Goal: Information Seeking & Learning: Check status

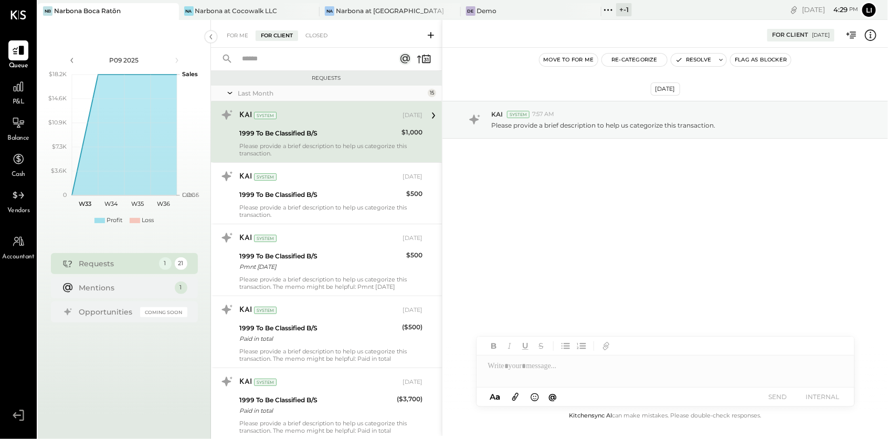
click at [685, 247] on div "[DATE] KAI System 7:57 AM Please provide a brief description to help us categor…" at bounding box center [666, 229] width 446 height 362
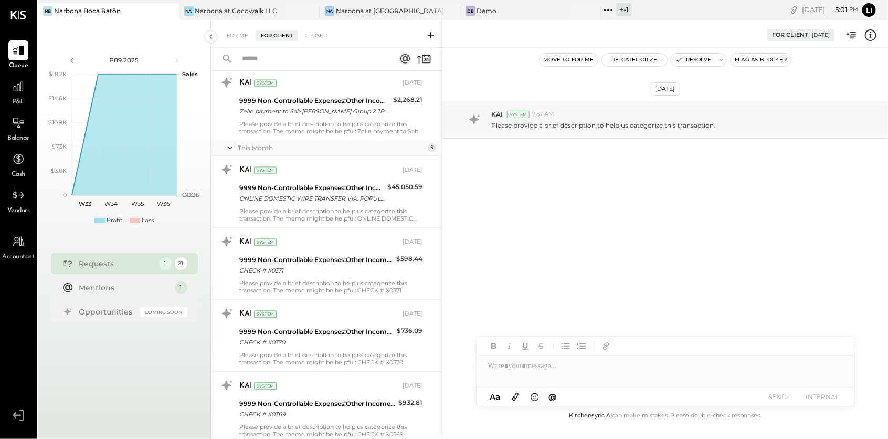
scroll to position [1198, 0]
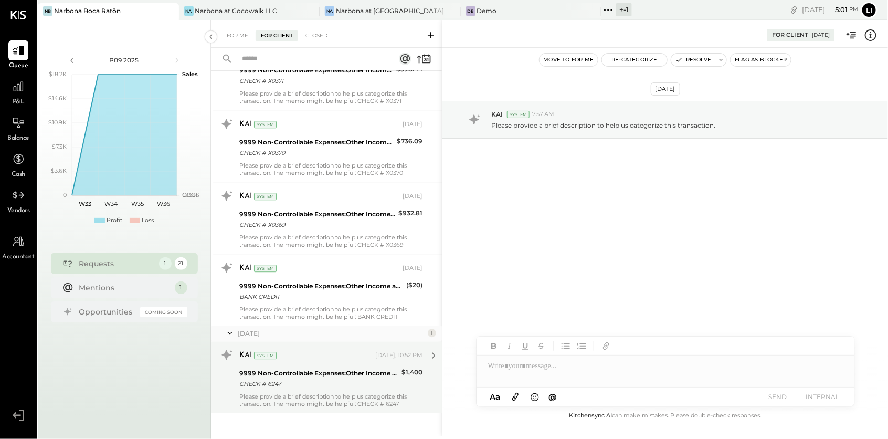
click at [300, 393] on div "Please provide a brief description to help us categorize this transaction. The …" at bounding box center [330, 400] width 183 height 15
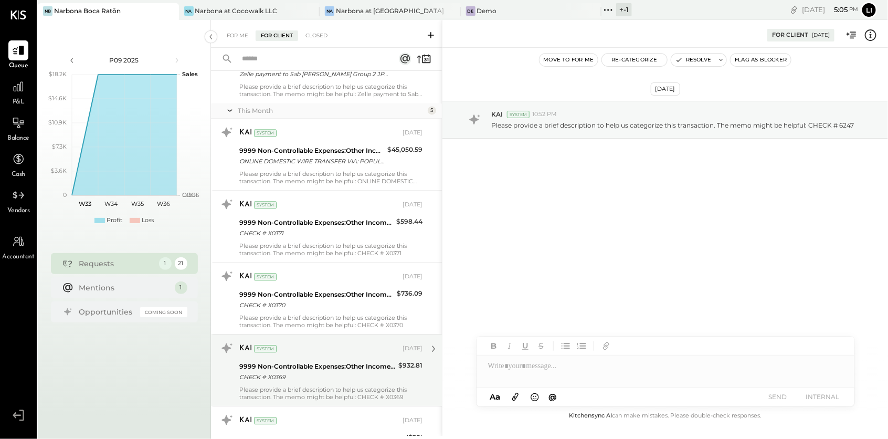
scroll to position [1198, 0]
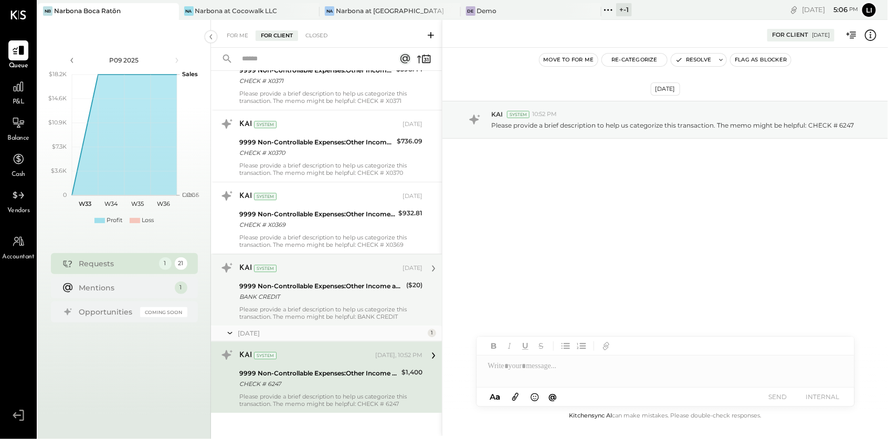
click at [286, 306] on div "Please provide a brief description to help us categorize this transaction. The …" at bounding box center [330, 313] width 183 height 15
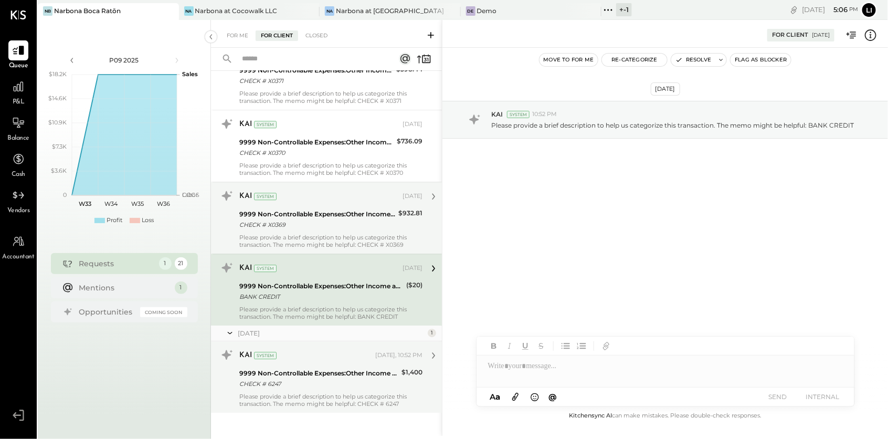
click at [299, 219] on div "CHECK # X0369" at bounding box center [317, 224] width 156 height 11
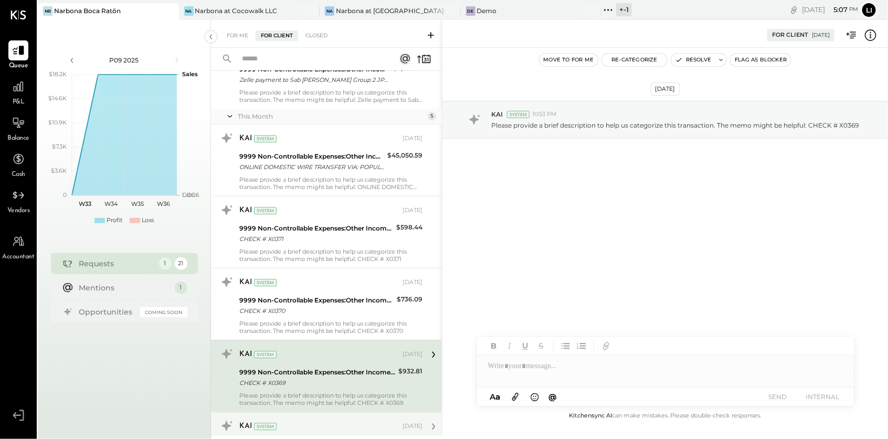
scroll to position [949, 0]
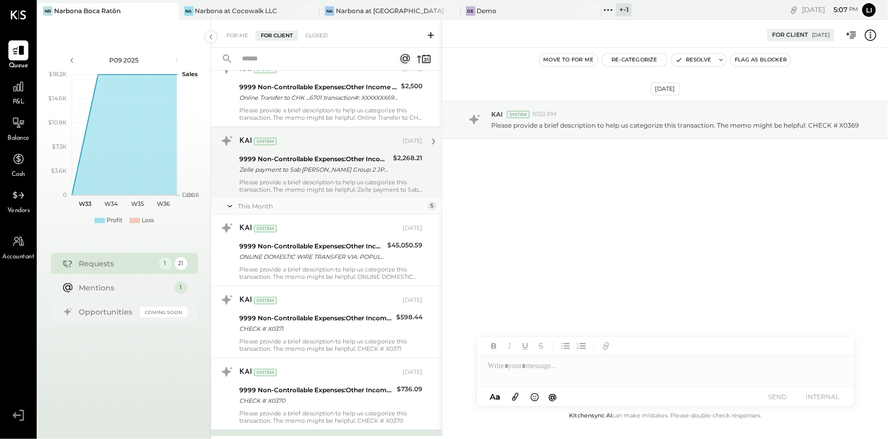
click at [315, 180] on div "Please provide a brief description to help us categorize this transaction. The …" at bounding box center [330, 186] width 183 height 15
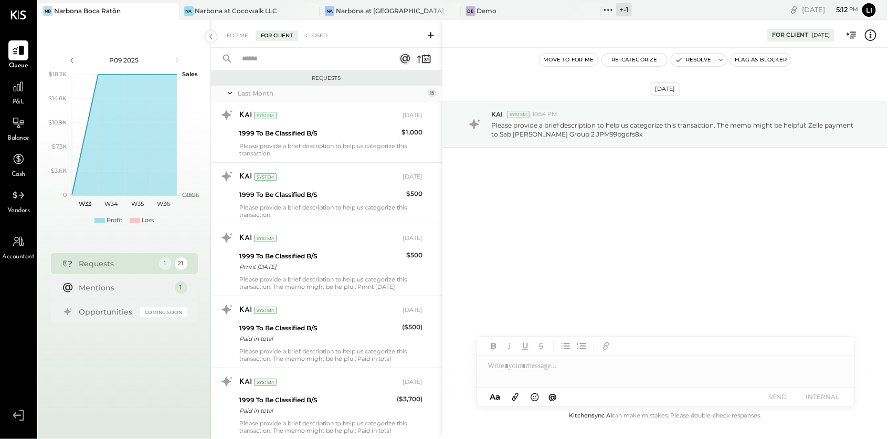
click at [289, 60] on input "text" at bounding box center [312, 58] width 153 height 17
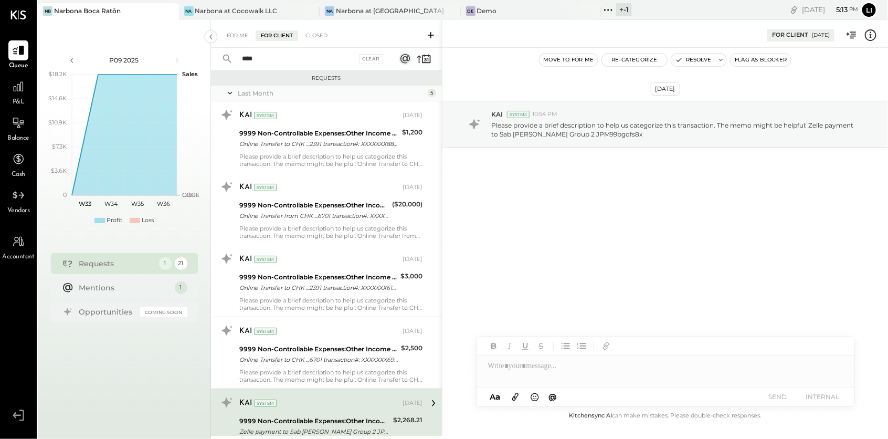
drag, startPoint x: 271, startPoint y: 64, endPoint x: 235, endPoint y: 61, distance: 36.8
click at [235, 61] on div "**** Clear" at bounding box center [305, 59] width 188 height 23
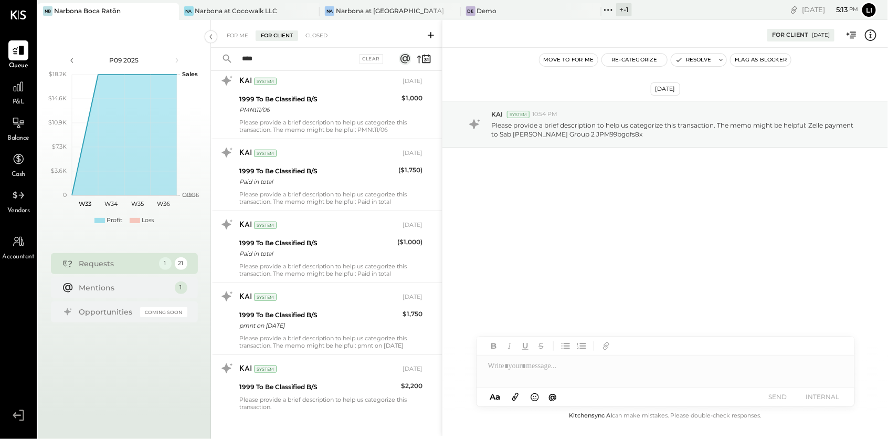
scroll to position [378, 0]
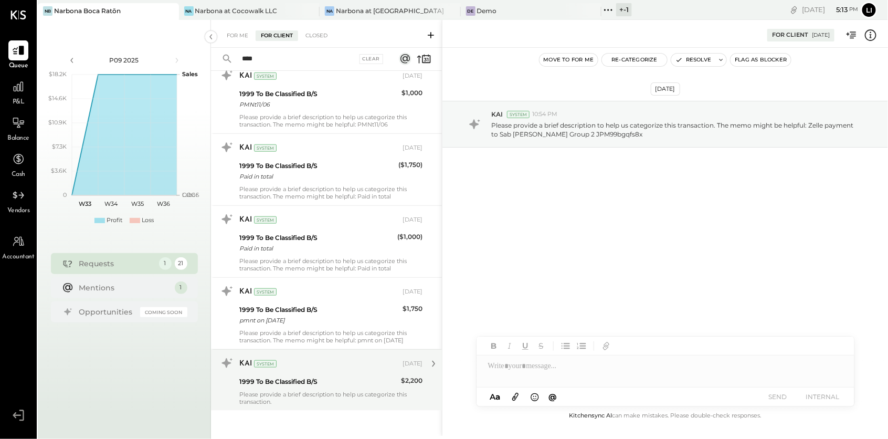
click at [323, 398] on div "Please provide a brief description to help us categorize this transaction." at bounding box center [330, 398] width 183 height 15
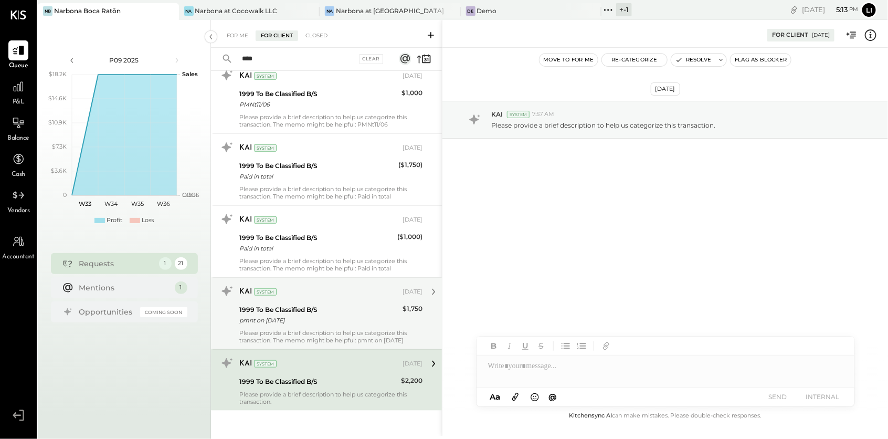
click at [304, 333] on div "Please provide a brief description to help us categorize this transaction. The …" at bounding box center [330, 336] width 183 height 15
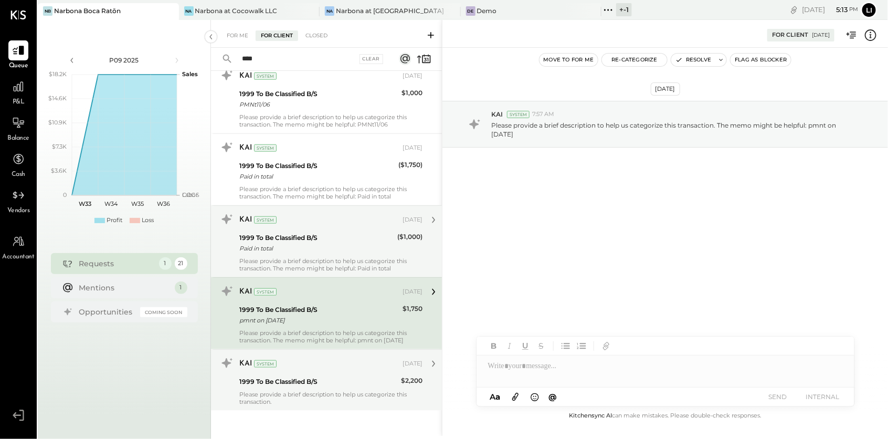
click at [310, 243] on div "Paid in total" at bounding box center [316, 248] width 155 height 11
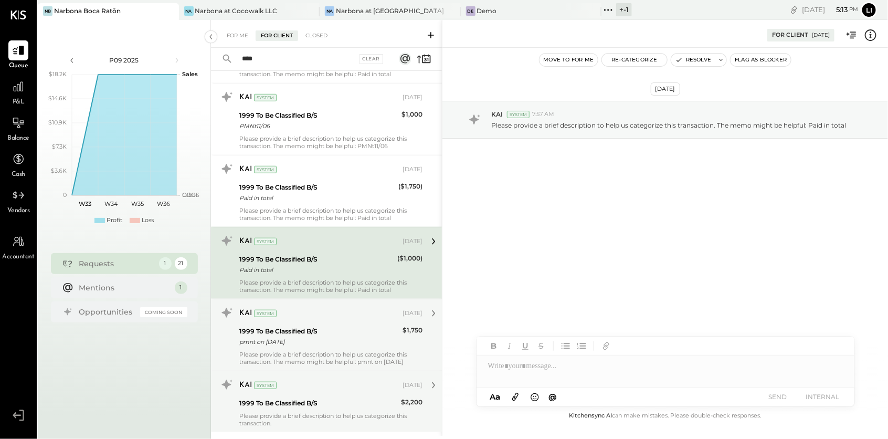
scroll to position [323, 0]
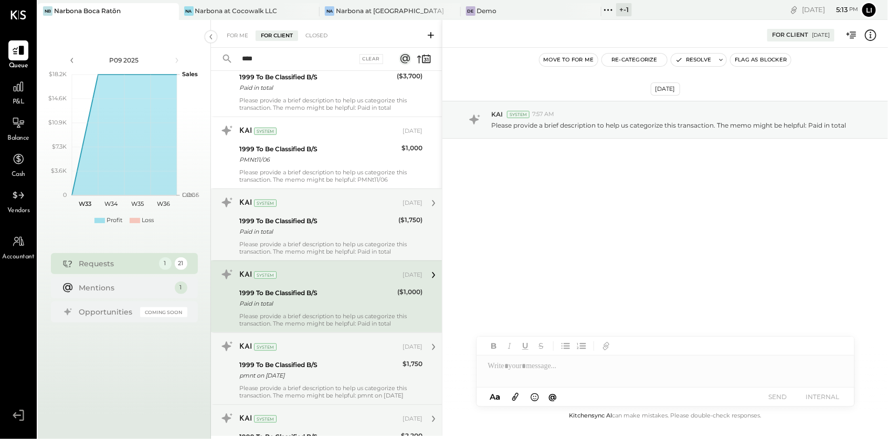
click at [311, 230] on div "Paid in total" at bounding box center [317, 231] width 156 height 11
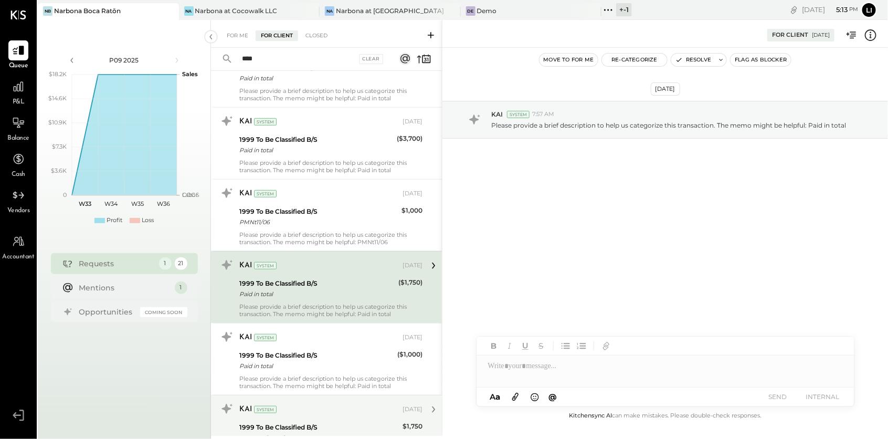
scroll to position [259, 0]
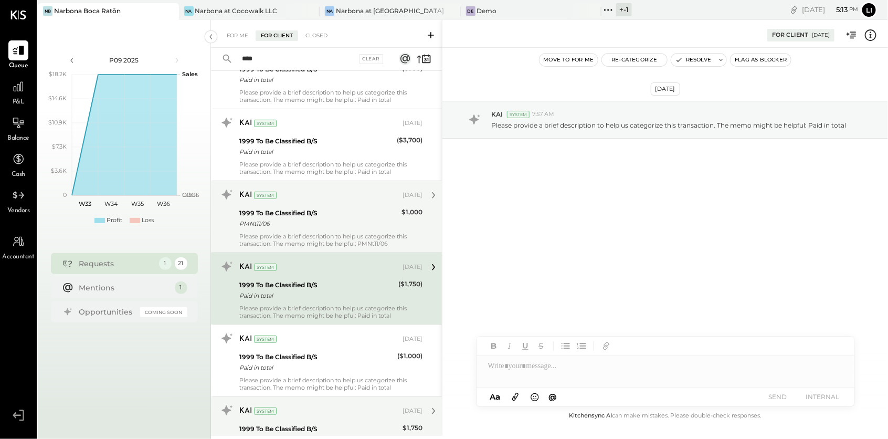
click at [299, 224] on div "PMNt11/06" at bounding box center [318, 223] width 159 height 11
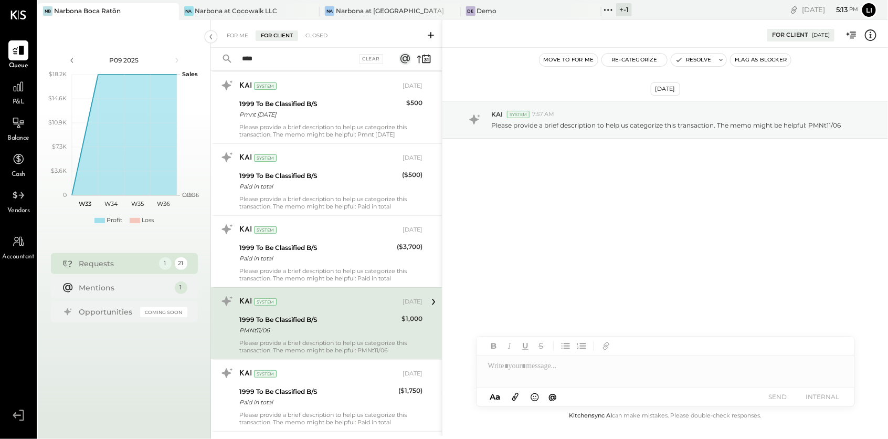
scroll to position [151, 0]
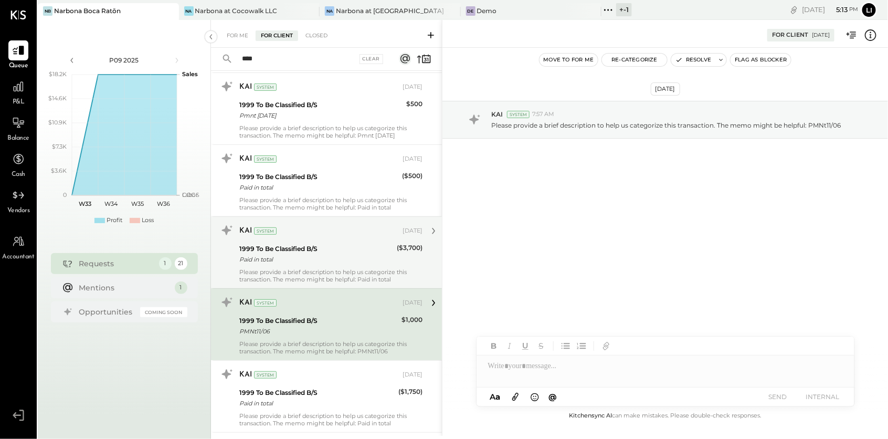
click at [274, 277] on div "Please provide a brief description to help us categorize this transaction. The …" at bounding box center [330, 275] width 183 height 15
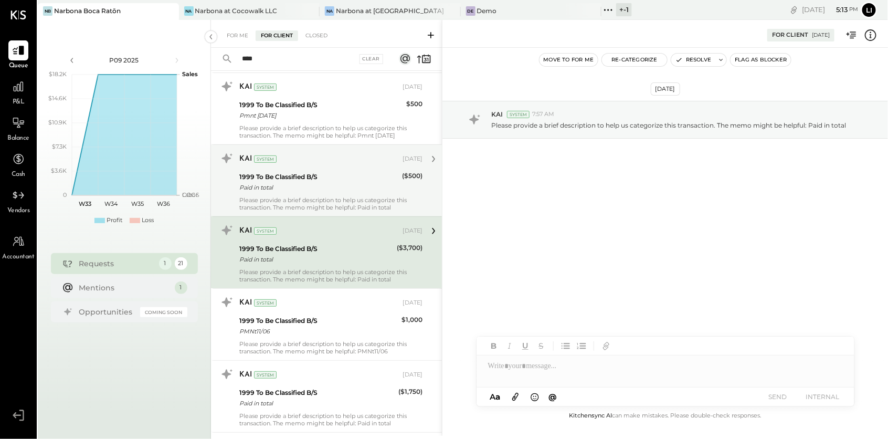
click at [330, 196] on div "Please provide a brief description to help us categorize this transaction. The …" at bounding box center [330, 203] width 183 height 15
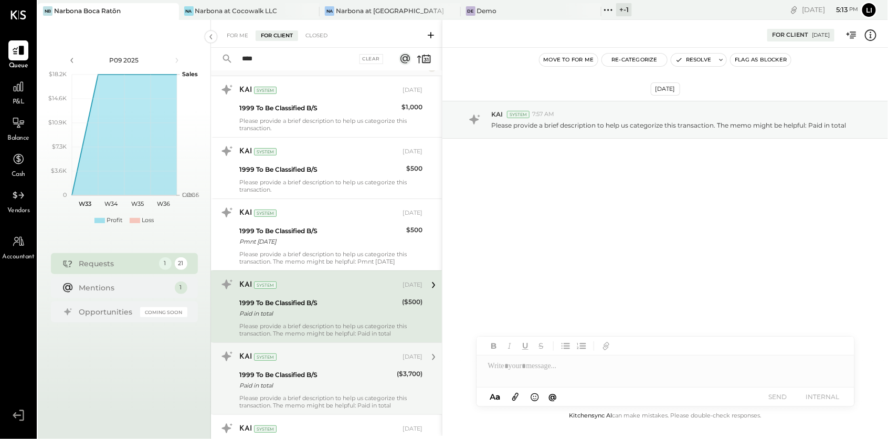
scroll to position [24, 0]
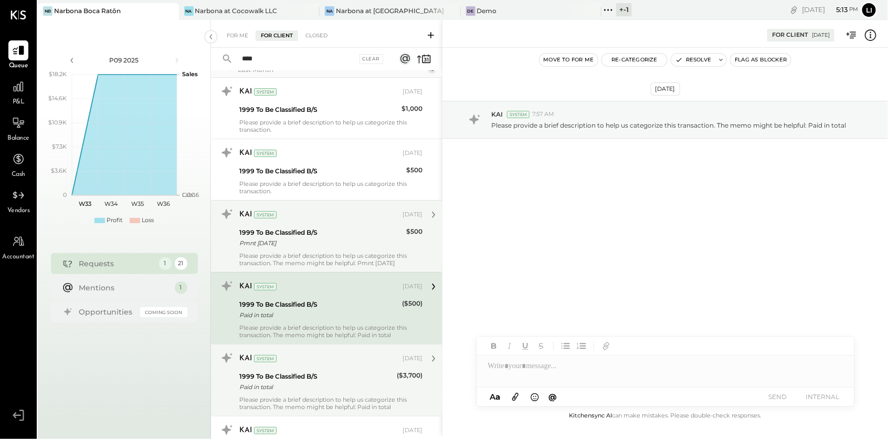
click at [326, 229] on div "1999 To Be Classified B/S" at bounding box center [321, 232] width 164 height 11
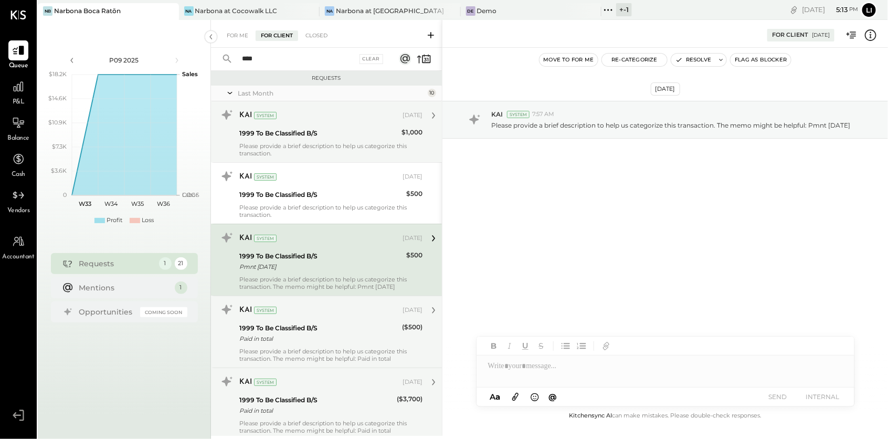
click at [284, 133] on div "1999 To Be Classified B/S" at bounding box center [318, 133] width 159 height 11
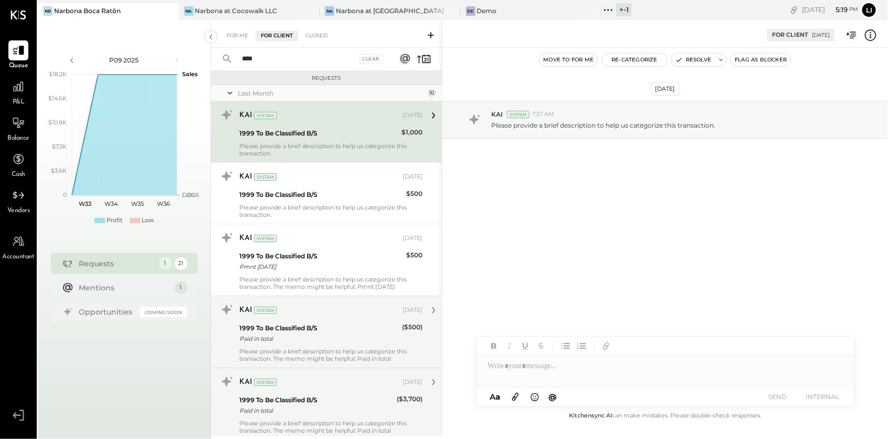
drag, startPoint x: 275, startPoint y: 55, endPoint x: 203, endPoint y: 57, distance: 72.0
click at [203, 57] on div "P09 2025 polygon, polyline { transition: fill-opacity 0.1s, stroke-opacity 0.1s…" at bounding box center [463, 239] width 851 height 439
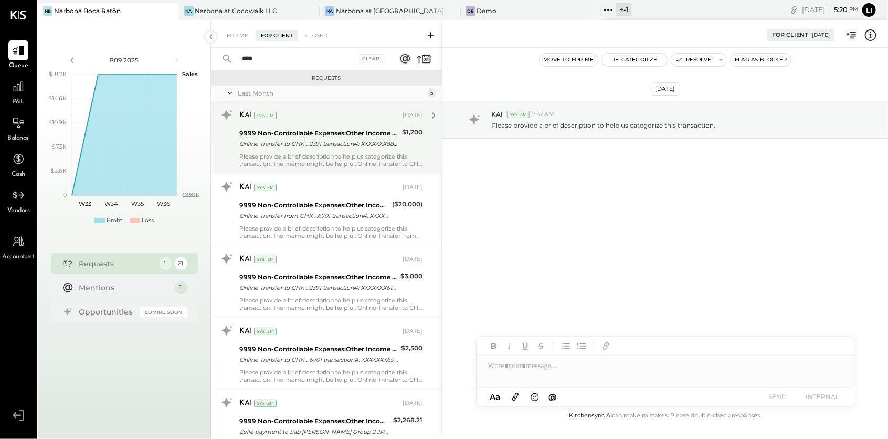
type input "****"
click at [314, 159] on div "Please provide a brief description to help us categorize this transaction. The …" at bounding box center [330, 160] width 183 height 15
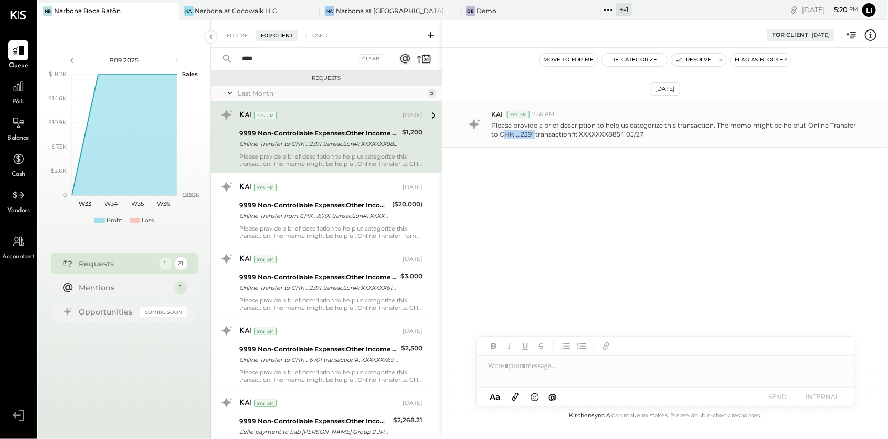
drag, startPoint x: 501, startPoint y: 132, endPoint x: 533, endPoint y: 137, distance: 32.5
click at [533, 137] on p "Please provide a brief description to help us categorize this transaction. The …" at bounding box center [675, 130] width 369 height 18
copy p "HK ...2391"
click at [494, 203] on div "[DATE] KAI System 7:56 AM Please provide a brief description to help us categor…" at bounding box center [666, 150] width 446 height 152
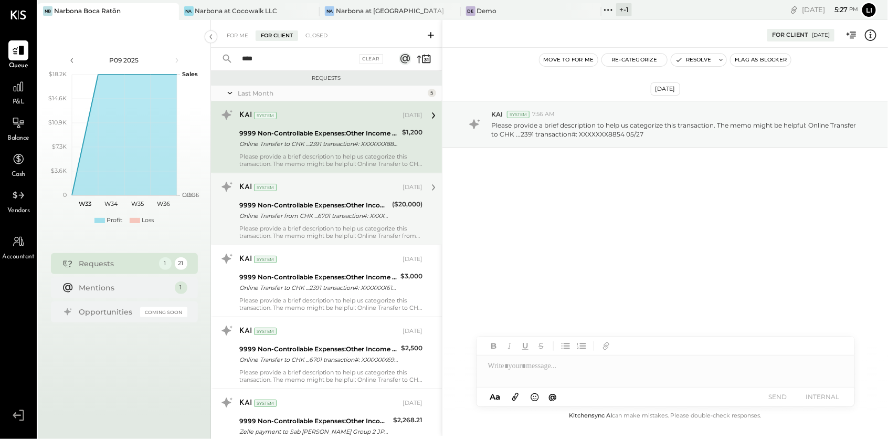
click at [284, 218] on div "Online Transfer from CHK ...6701 transaction#: XXXXXXX4296" at bounding box center [314, 216] width 150 height 11
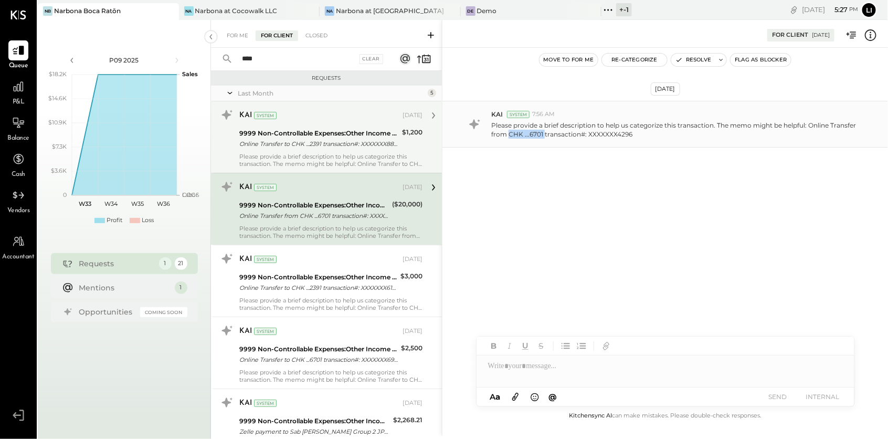
drag, startPoint x: 544, startPoint y: 134, endPoint x: 510, endPoint y: 135, distance: 34.7
click at [510, 135] on p "Please provide a brief description to help us categorize this transaction. The …" at bounding box center [675, 130] width 369 height 18
copy p "CHK ...6701"
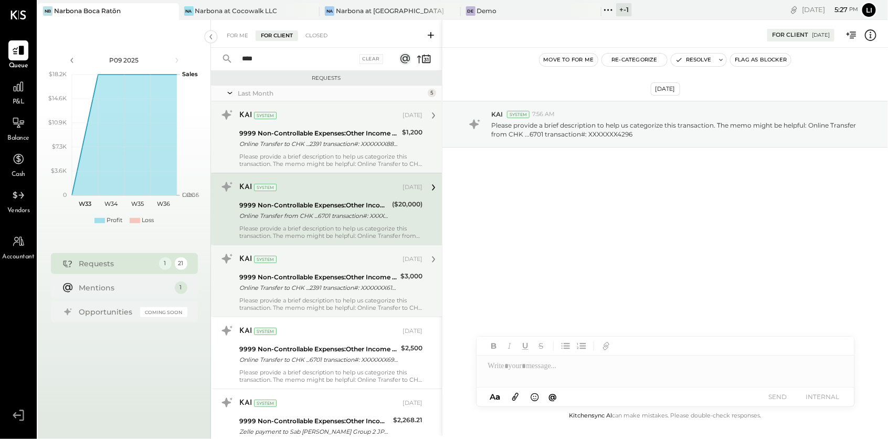
click at [295, 310] on div "Please provide a brief description to help us categorize this transaction. The …" at bounding box center [330, 304] width 183 height 15
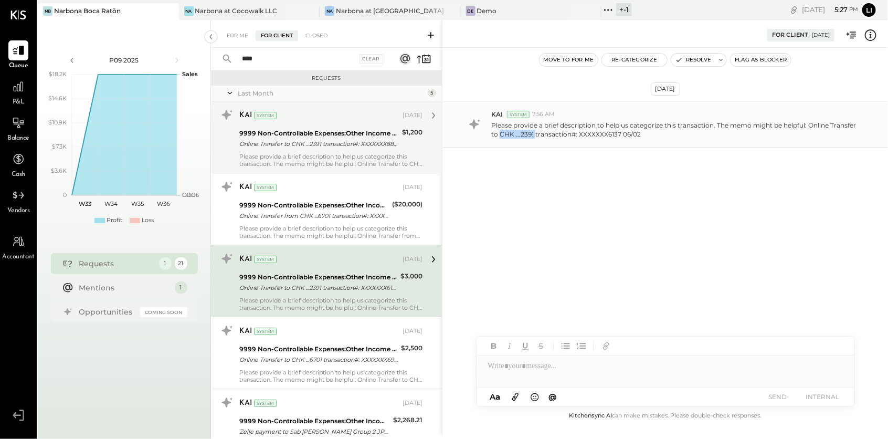
drag, startPoint x: 533, startPoint y: 134, endPoint x: 499, endPoint y: 133, distance: 34.1
click at [499, 133] on p "Please provide a brief description to help us categorize this transaction. The …" at bounding box center [675, 130] width 369 height 18
copy p "CHK ...2391"
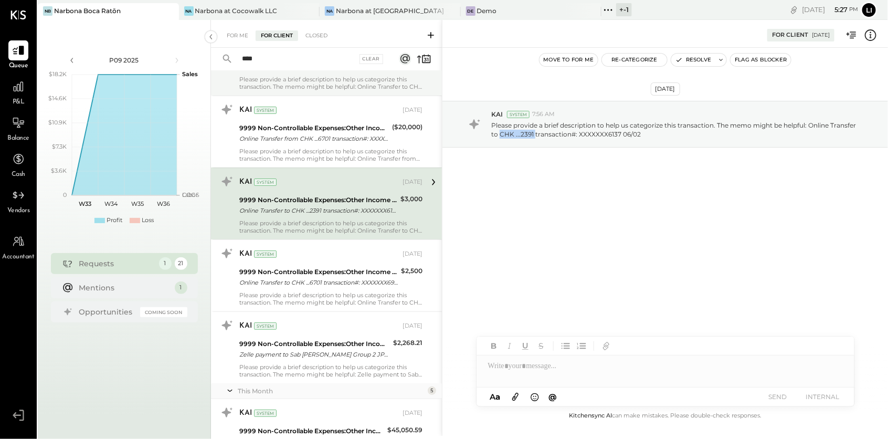
scroll to position [78, 0]
click at [876, 33] on icon at bounding box center [871, 35] width 14 height 14
click at [325, 277] on div "For Me For Client Closed **** Clear Requests Last Month 5 KAI System [DATE] 999…" at bounding box center [549, 228] width 677 height 416
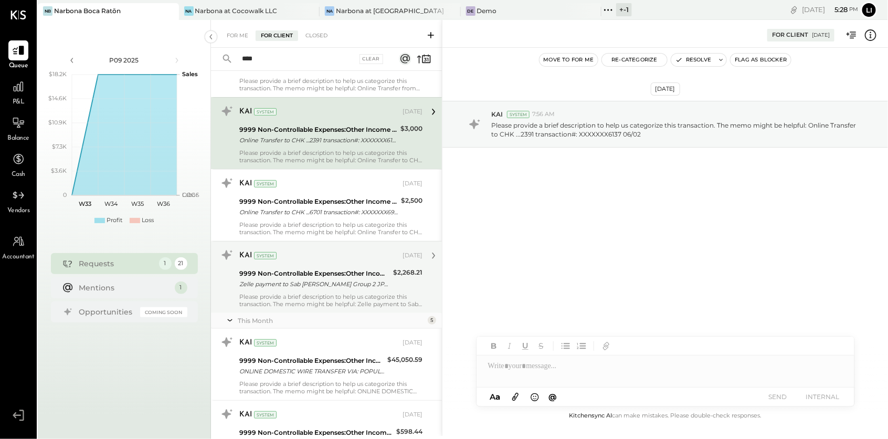
scroll to position [165, 0]
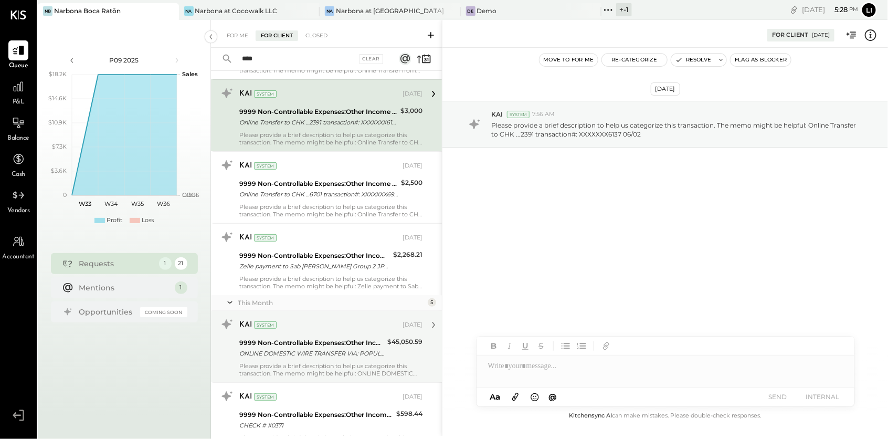
click at [314, 350] on div "ONLINE DOMESTIC WIRE TRANSFER VIA: POPULAR BANK/XXXXX8811 A/C: ABA/XXXXX2605 OR…" at bounding box center [311, 353] width 145 height 11
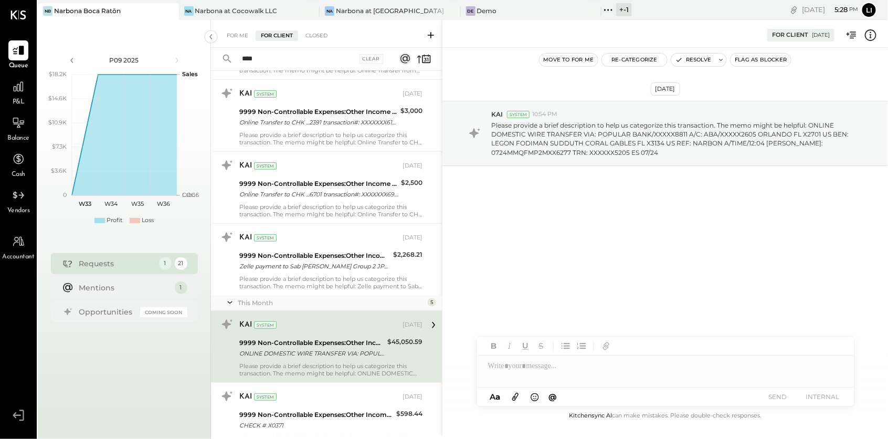
click at [851, 38] on icon at bounding box center [854, 35] width 6 height 7
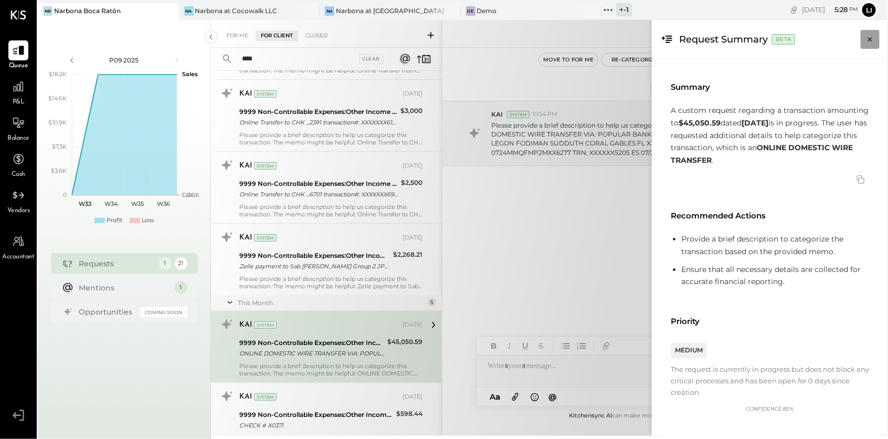
click at [876, 48] on button "Close panel" at bounding box center [870, 39] width 19 height 19
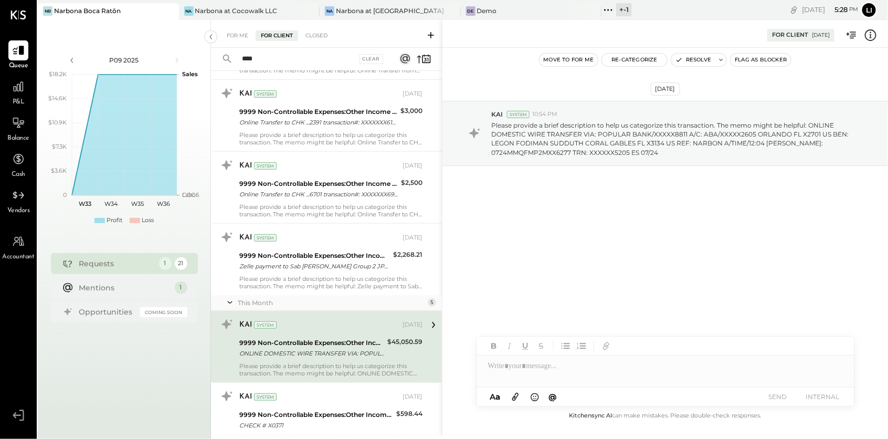
click at [870, 38] on icon at bounding box center [871, 35] width 14 height 14
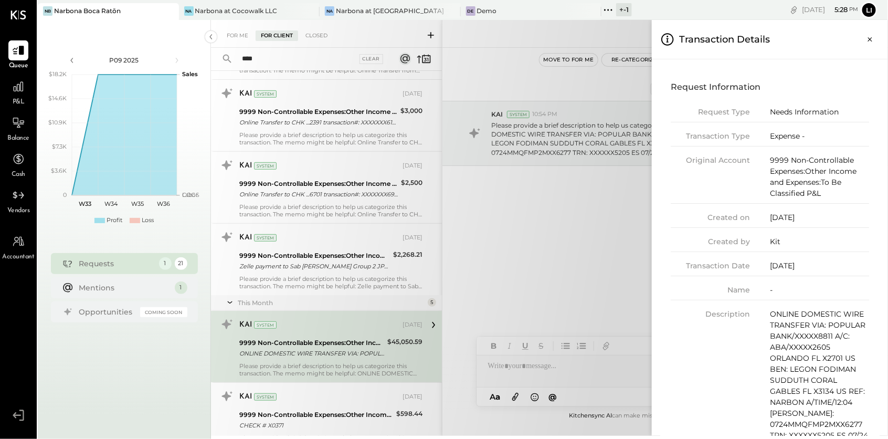
click at [564, 204] on div "For Me For Client Closed **** Clear Requests Last Month 5 KAI System [DATE] 999…" at bounding box center [549, 228] width 677 height 416
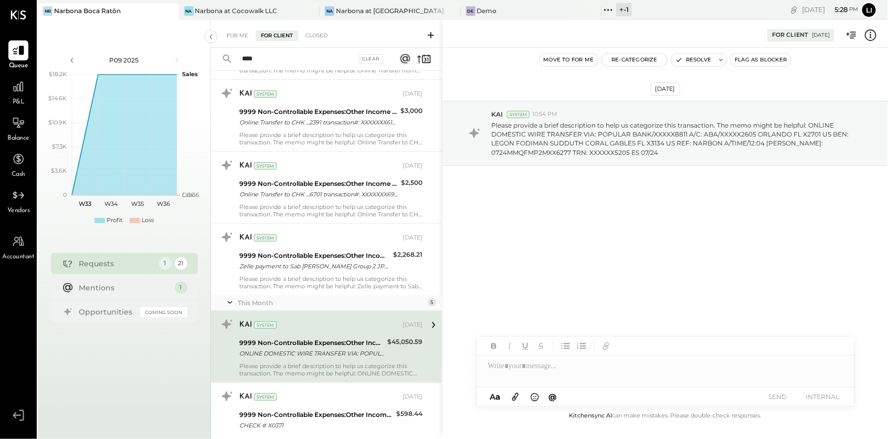
scroll to position [512, 0]
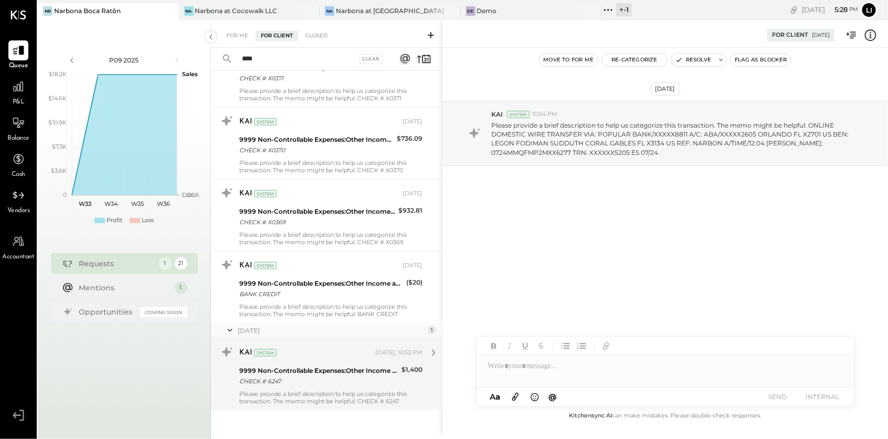
click at [317, 361] on div "KAI System [DATE], 10:52 PM 9999 Non-Controllable Expenses:Other Income and Exp…" at bounding box center [330, 374] width 183 height 61
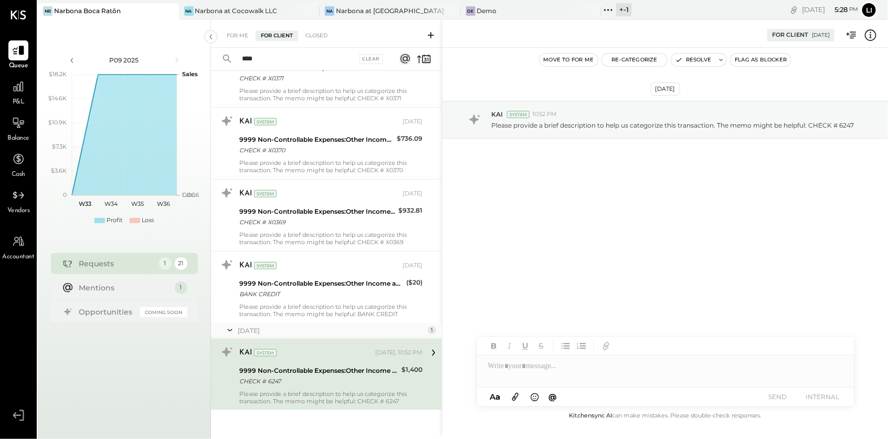
click at [875, 35] on icon at bounding box center [871, 35] width 14 height 14
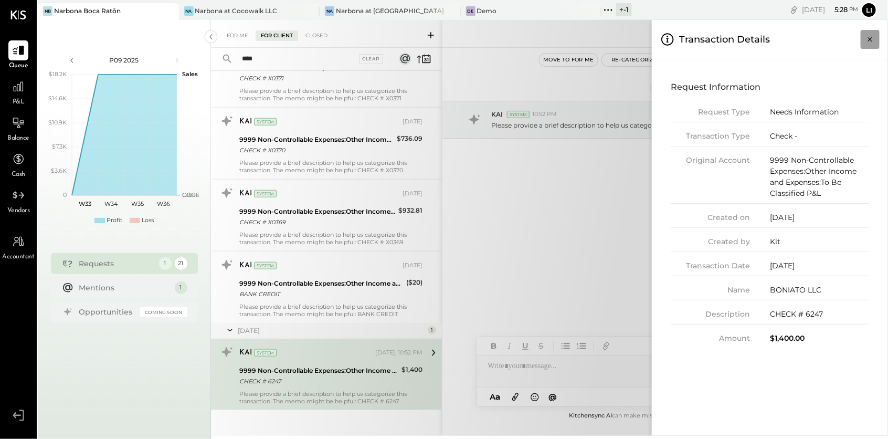
click at [873, 39] on icon "Close panel" at bounding box center [870, 39] width 11 height 11
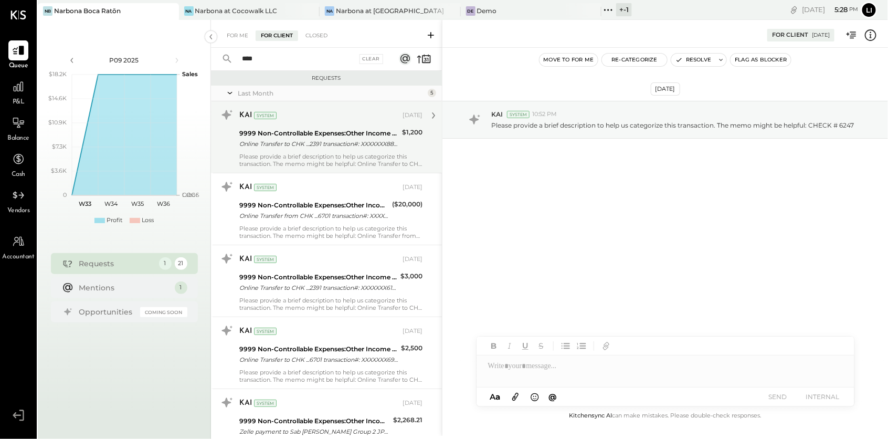
click at [403, 116] on div "[DATE]" at bounding box center [413, 115] width 20 height 8
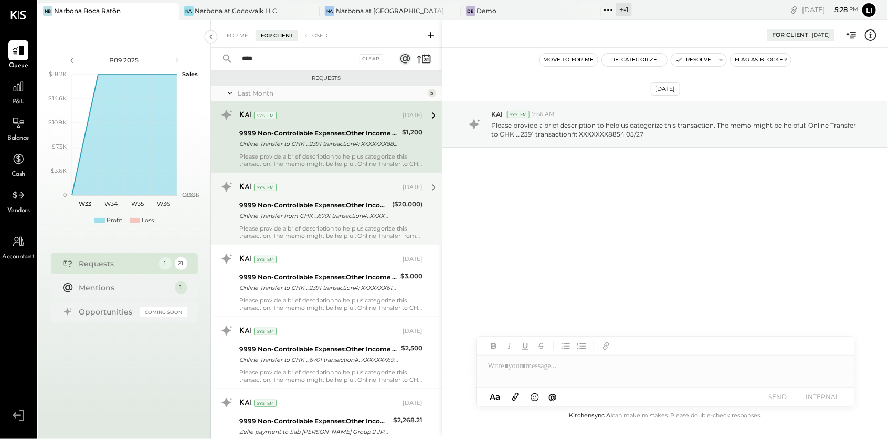
click at [329, 205] on div "9999 Non-Controllable Expenses:Other Income and Expenses:To Be Classified P&L" at bounding box center [314, 205] width 150 height 11
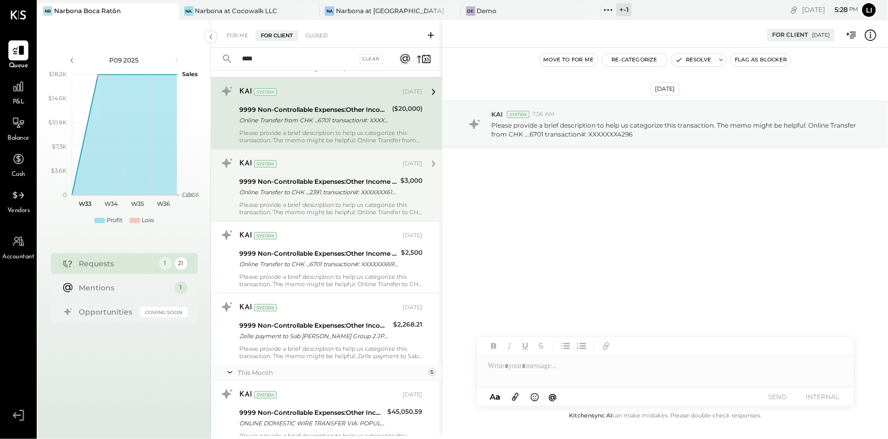
scroll to position [96, 0]
click at [342, 197] on div "KAI System [DATE] 9999 Non-Controllable Expenses:Other Income and Expenses:To B…" at bounding box center [330, 184] width 183 height 61
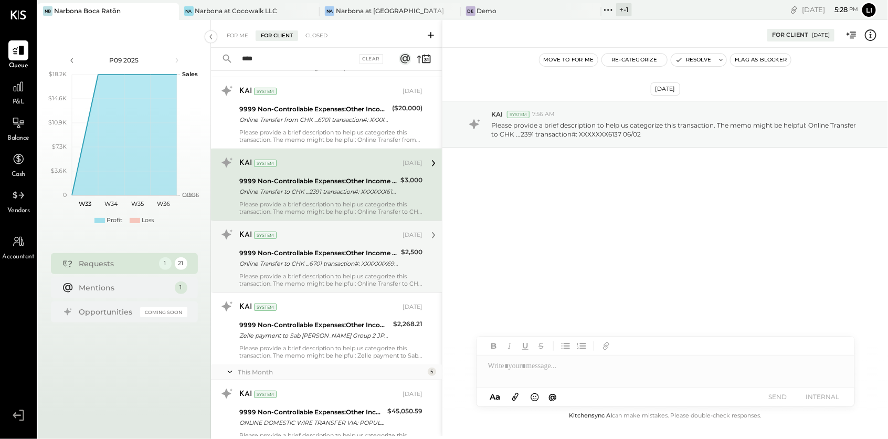
click at [313, 260] on div "Online Transfer to CHK ...6701 transaction#: XXXXXXX6981 05/23" at bounding box center [318, 263] width 159 height 11
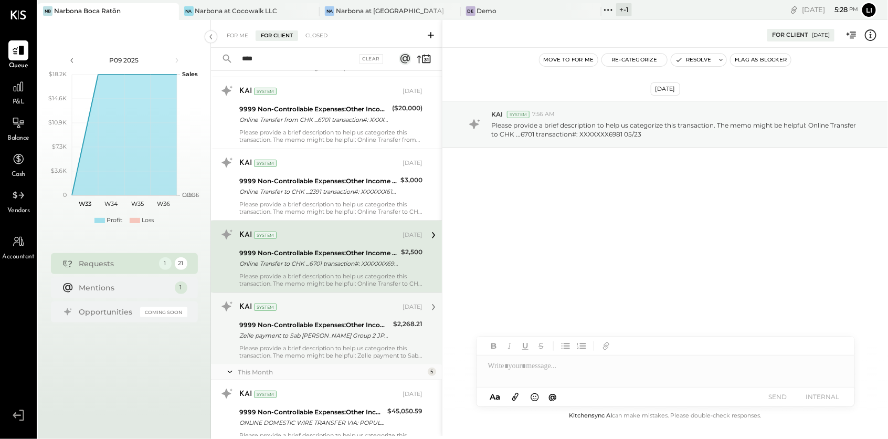
click at [310, 308] on div "KAI System" at bounding box center [319, 307] width 161 height 11
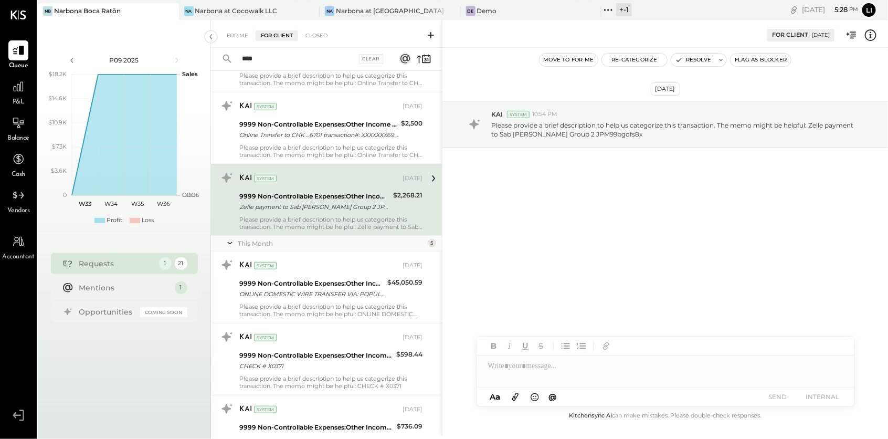
scroll to position [243, 0]
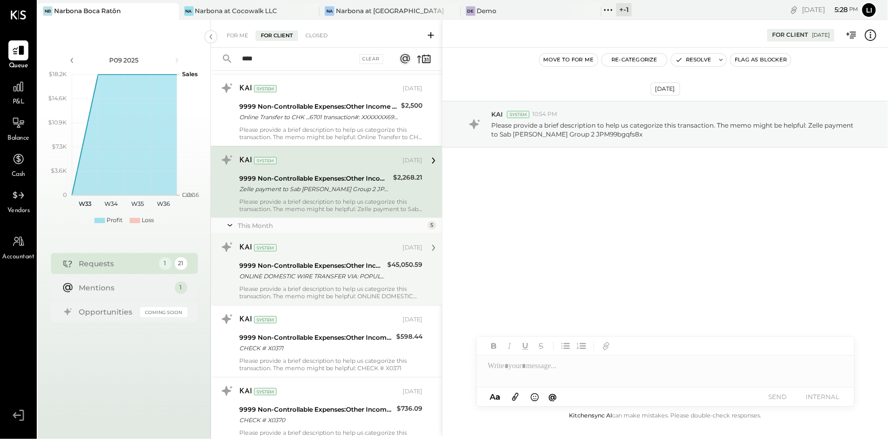
click at [296, 279] on div "ONLINE DOMESTIC WIRE TRANSFER VIA: POPULAR BANK/XXXXX8811 A/C: ABA/XXXXX2605 OR…" at bounding box center [311, 276] width 145 height 11
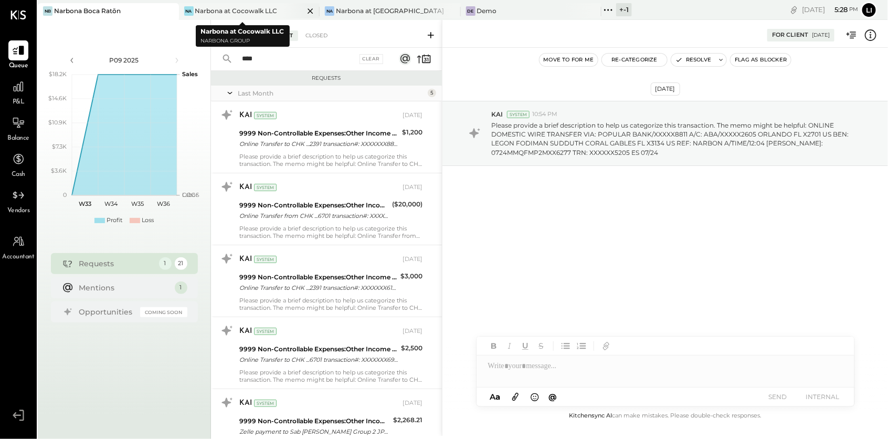
click at [218, 13] on div "Narbona at Cocowalk LLC" at bounding box center [236, 10] width 82 height 9
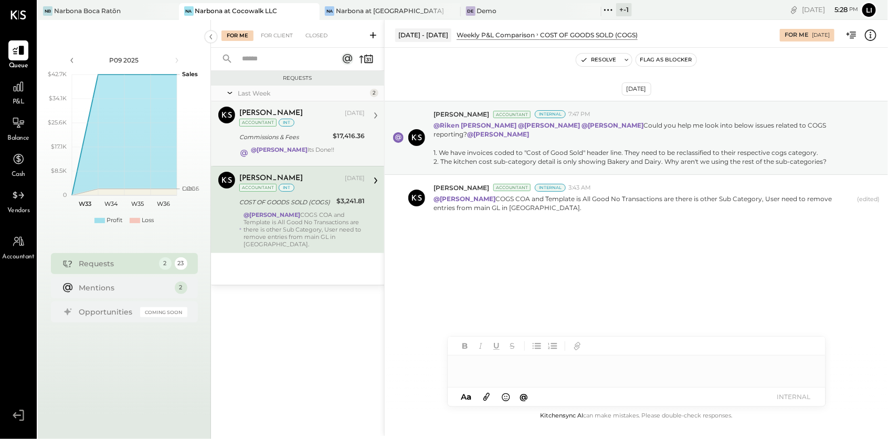
click at [270, 133] on div "Commissions & Fees" at bounding box center [284, 137] width 90 height 11
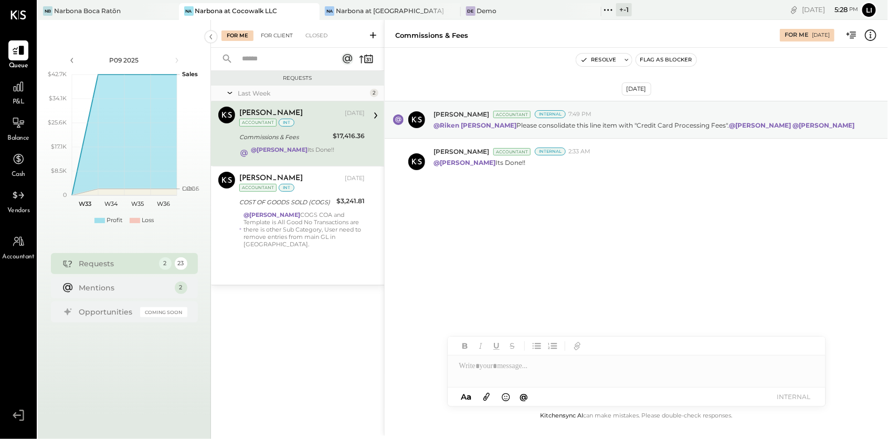
click at [275, 40] on div "For Client" at bounding box center [277, 35] width 43 height 11
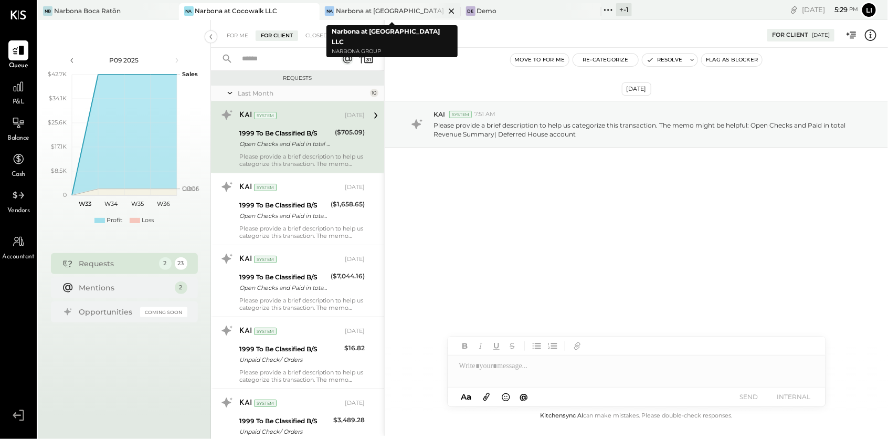
click at [379, 15] on div "Narbona at [GEOGRAPHIC_DATA] LLC" at bounding box center [390, 10] width 109 height 9
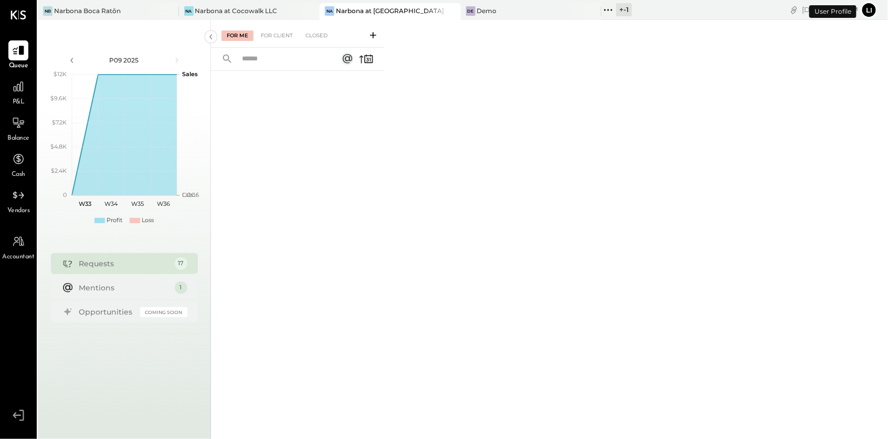
click at [276, 172] on div at bounding box center [297, 241] width 173 height 341
click at [273, 34] on div "For Client" at bounding box center [277, 35] width 43 height 11
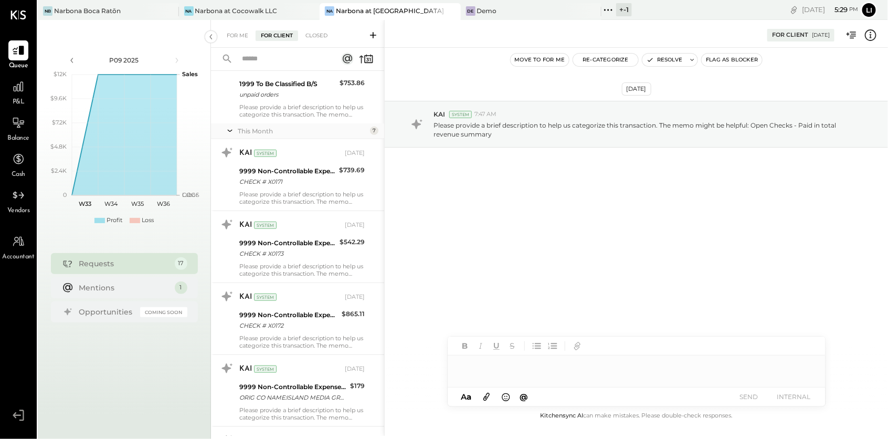
scroll to position [339, 0]
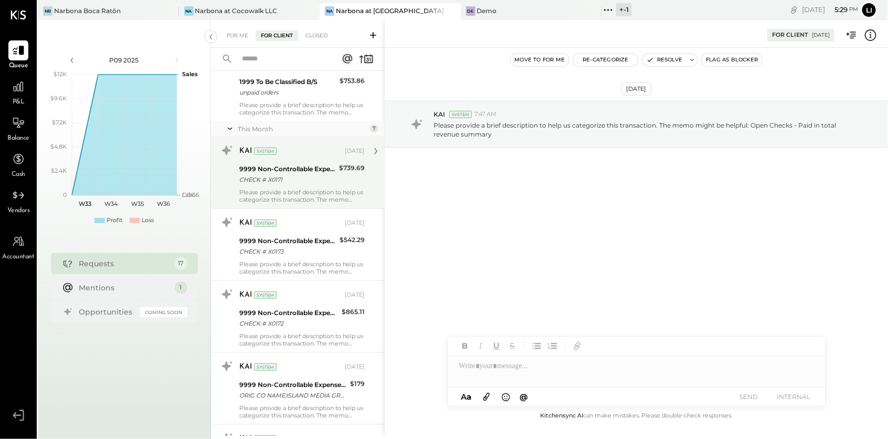
click at [291, 201] on div "Please provide a brief description to help us categorize this transaction. The …" at bounding box center [301, 195] width 125 height 15
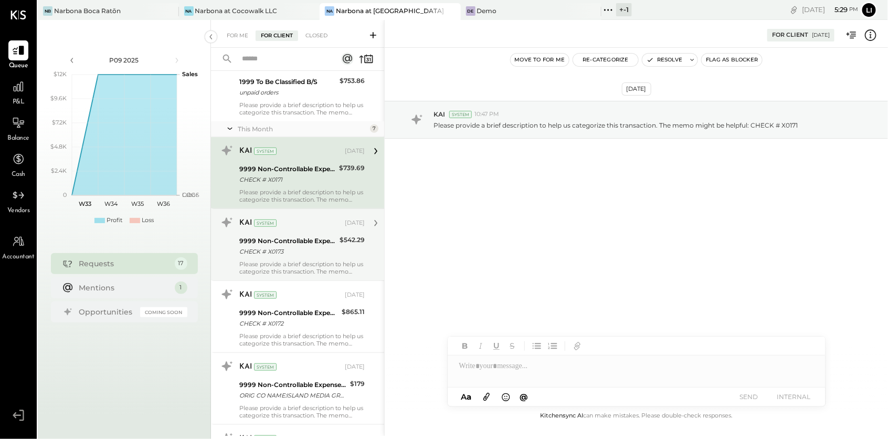
scroll to position [411, 0]
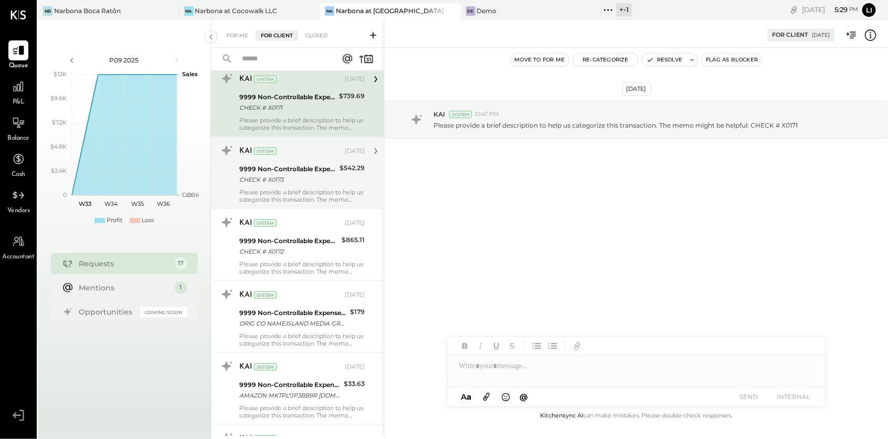
click at [298, 200] on div "Please provide a brief description to help us categorize this transaction. The …" at bounding box center [301, 195] width 125 height 15
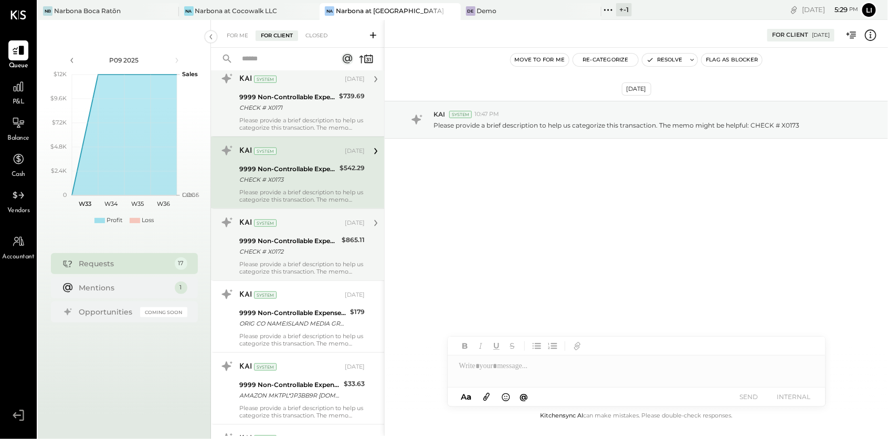
click at [295, 235] on div "9999 Non-Controllable Expenses:Other Income and Expenses:To Be Classified P&L C…" at bounding box center [288, 246] width 99 height 23
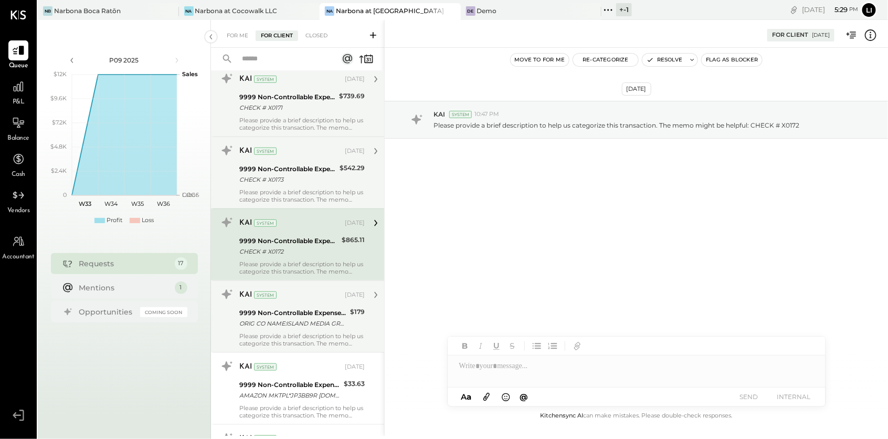
click at [284, 310] on div "9999 Non-Controllable Expenses:Other Income and Expenses:To Be Classified P&L" at bounding box center [293, 313] width 108 height 11
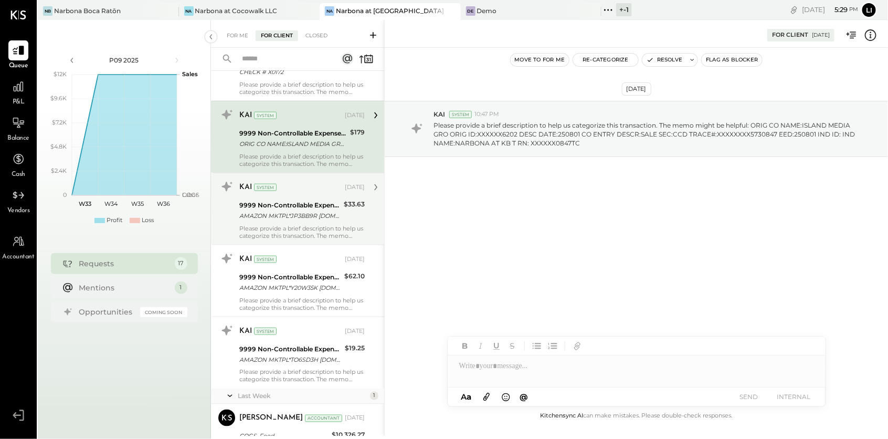
scroll to position [592, 0]
click at [307, 234] on div "Please provide a brief description to help us categorize this transaction. The …" at bounding box center [301, 231] width 125 height 15
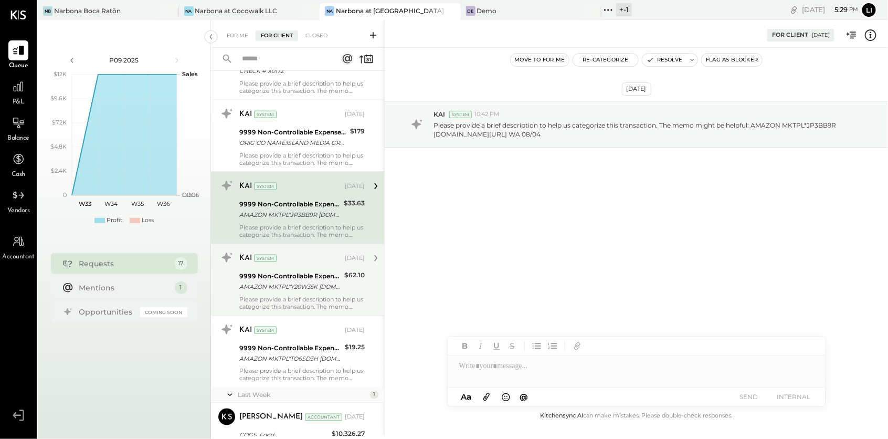
click at [292, 281] on div "AMAZON MKTPL*Y20W35K [DOMAIN_NAME][URL] WA 08/04" at bounding box center [290, 286] width 102 height 11
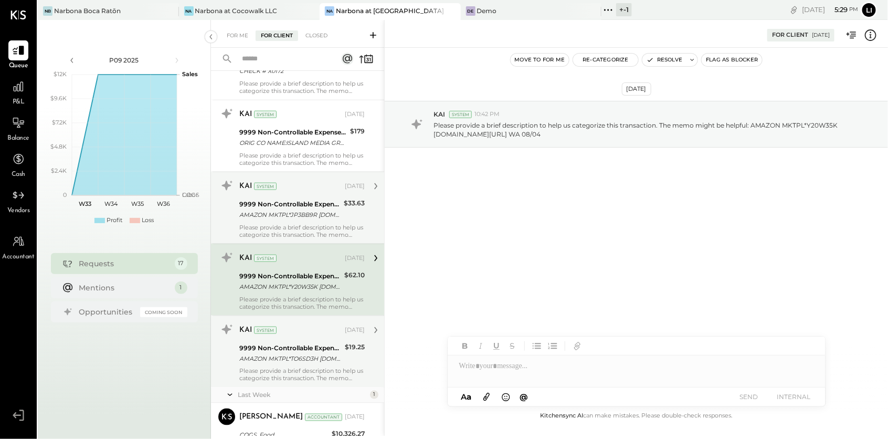
click at [289, 344] on div "9999 Non-Controllable Expenses:Other Income and Expenses:To Be Classified P&L" at bounding box center [290, 348] width 102 height 11
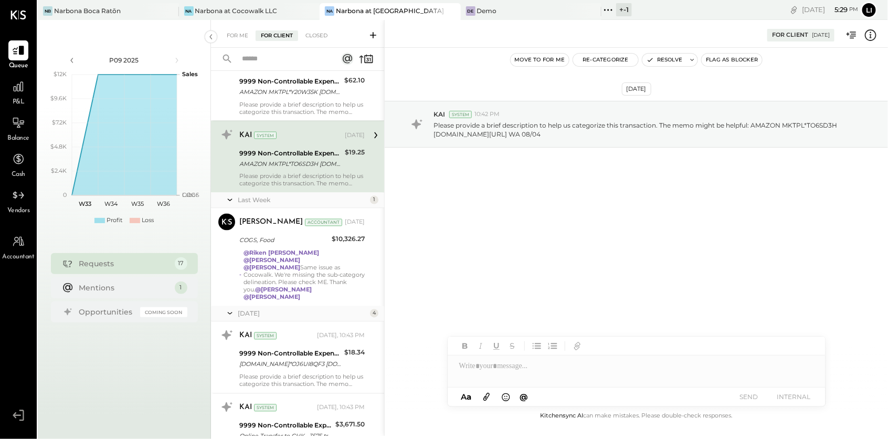
scroll to position [786, 0]
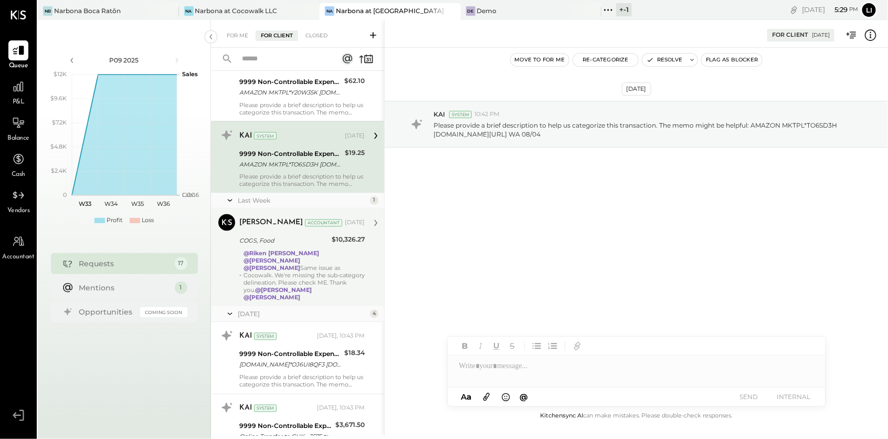
click at [281, 287] on strong "@[PERSON_NAME]" at bounding box center [283, 290] width 57 height 7
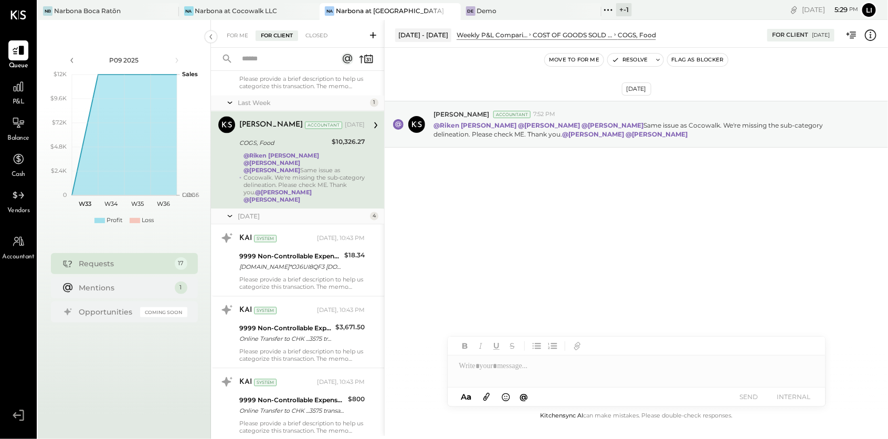
scroll to position [900, 0]
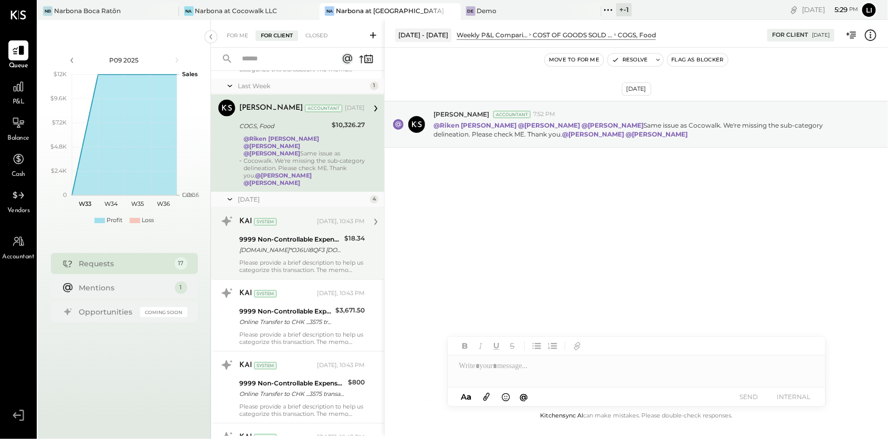
click at [314, 217] on div "KAI System" at bounding box center [277, 222] width 76 height 11
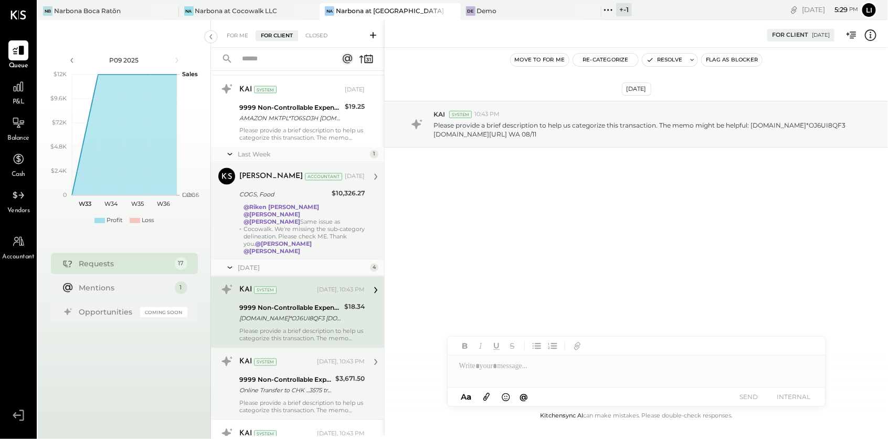
scroll to position [831, 0]
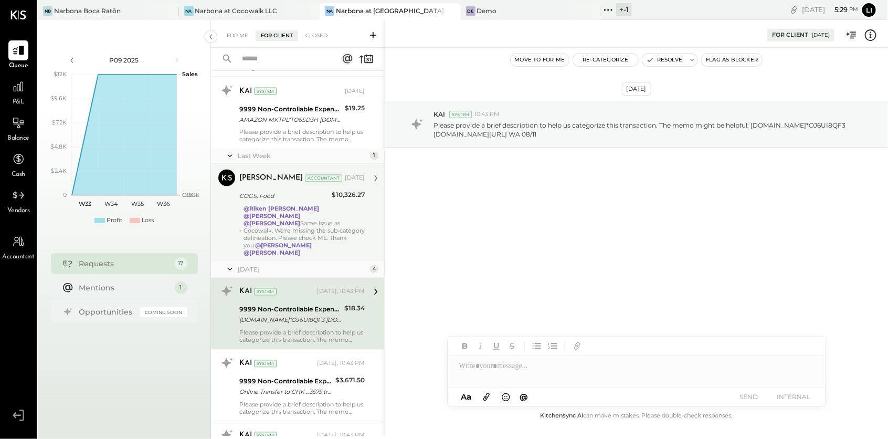
click at [279, 207] on strong "@Riken [PERSON_NAME]" at bounding box center [282, 208] width 76 height 7
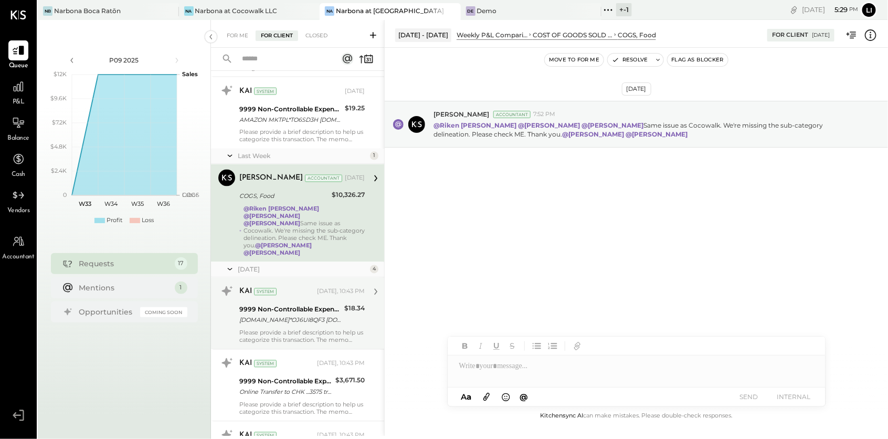
scroll to position [977, 0]
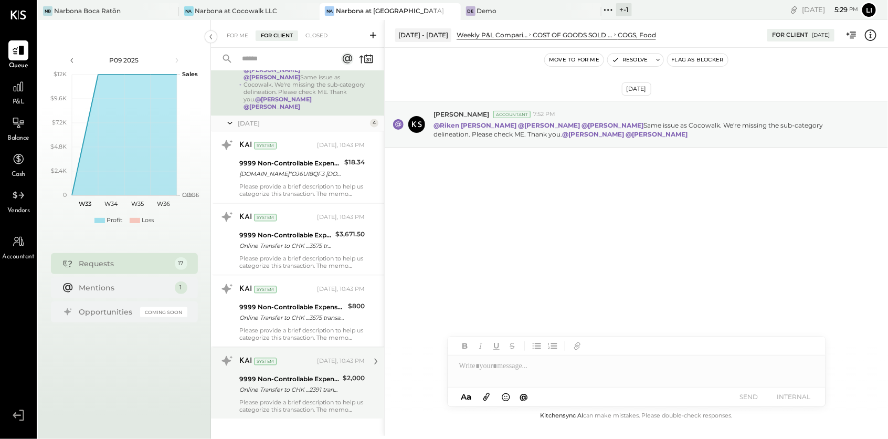
click at [276, 384] on div "Online Transfer to CHK ...2391 transaction#: XXXXXXX8987 08/07" at bounding box center [289, 389] width 100 height 11
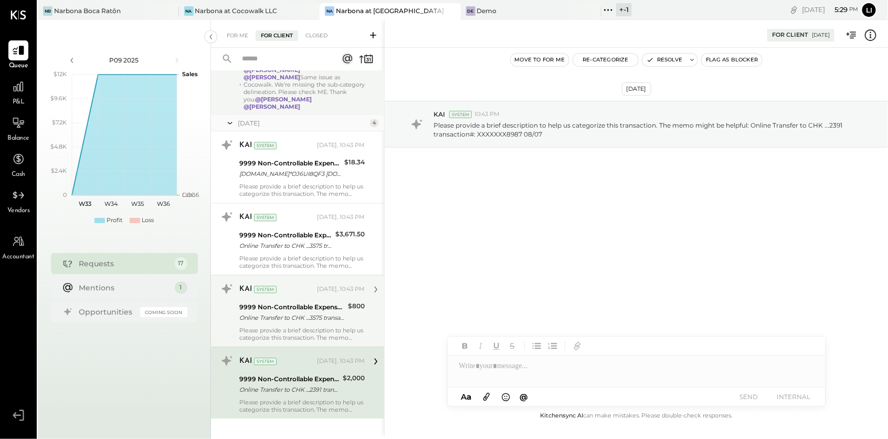
click at [292, 312] on div "Online Transfer to CHK ...3575 transaction#: XXXXXXX3332 08/06" at bounding box center [292, 317] width 106 height 11
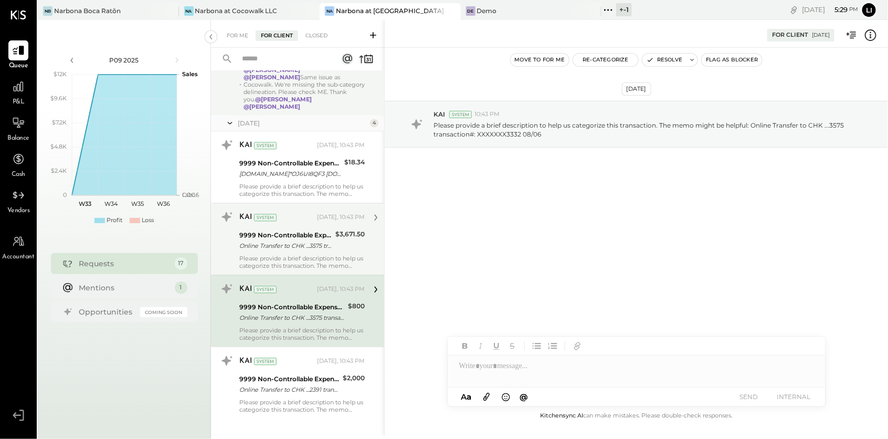
click at [302, 230] on div "9999 Non-Controllable Expenses:Other Income and Expenses:To Be Classified P&L" at bounding box center [285, 235] width 93 height 11
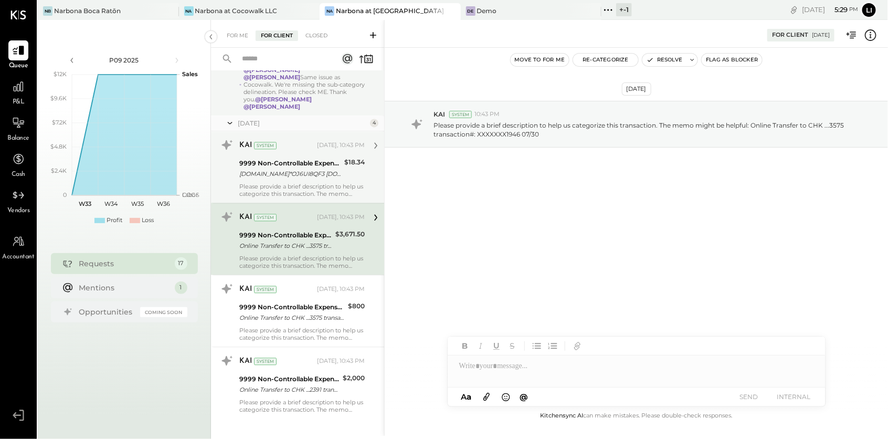
click at [297, 158] on div "9999 Non-Controllable Expenses:Other Income and Expenses:To Be Classified P&L" at bounding box center [290, 163] width 102 height 11
